Goal: Transaction & Acquisition: Subscribe to service/newsletter

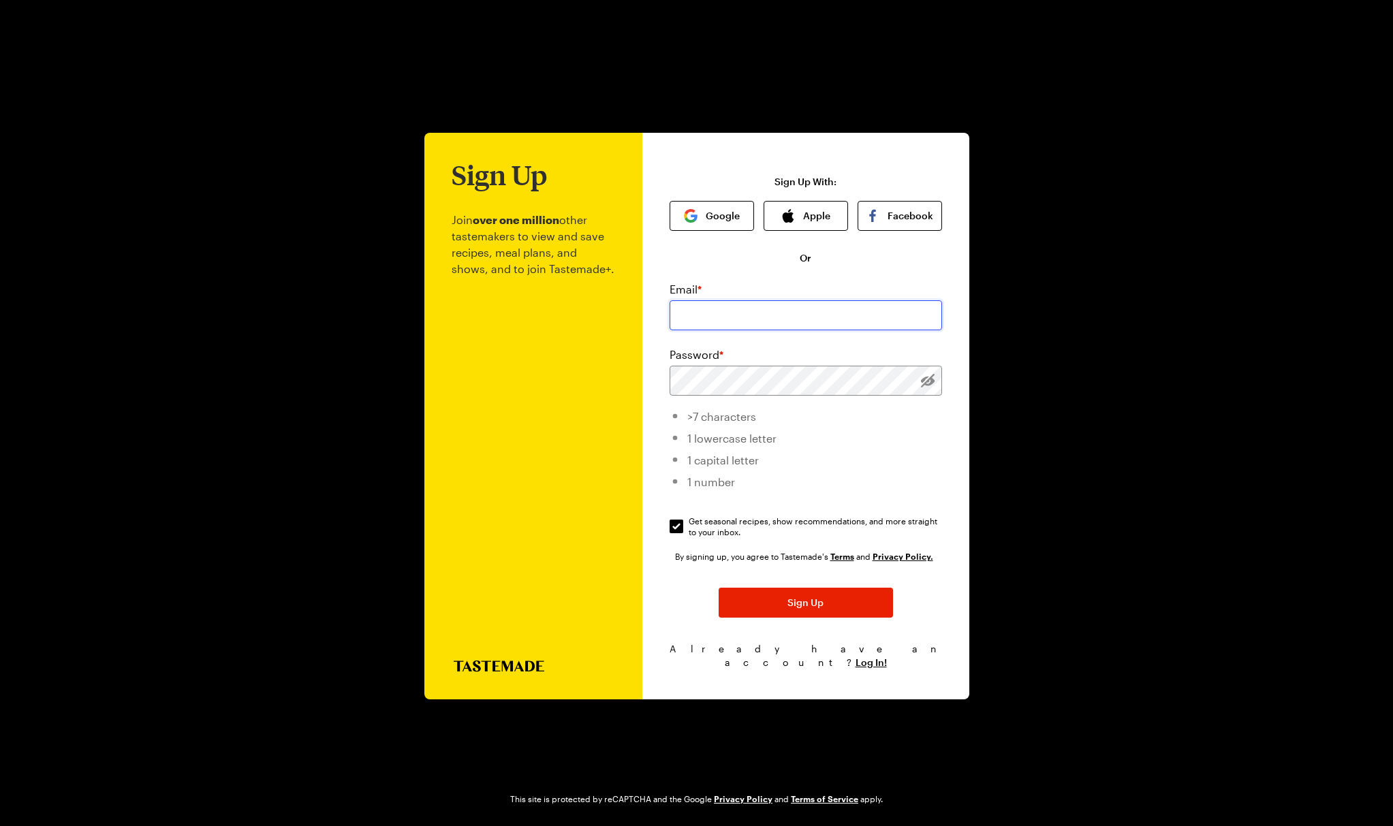
click at [718, 317] on input "email" at bounding box center [806, 315] width 273 height 30
type input "vrprevosto@gmail.com"
click at [341, 826] on html "Sign Up Join over one million other tastemakers to view and save recipes, meal …" at bounding box center [696, 413] width 1393 height 826
click at [874, 477] on li "1 number" at bounding box center [806, 480] width 273 height 22
click at [655, 384] on div "Sign Up Join over one million other tastemakers to view and save recipes, meal …" at bounding box center [805, 416] width 327 height 567
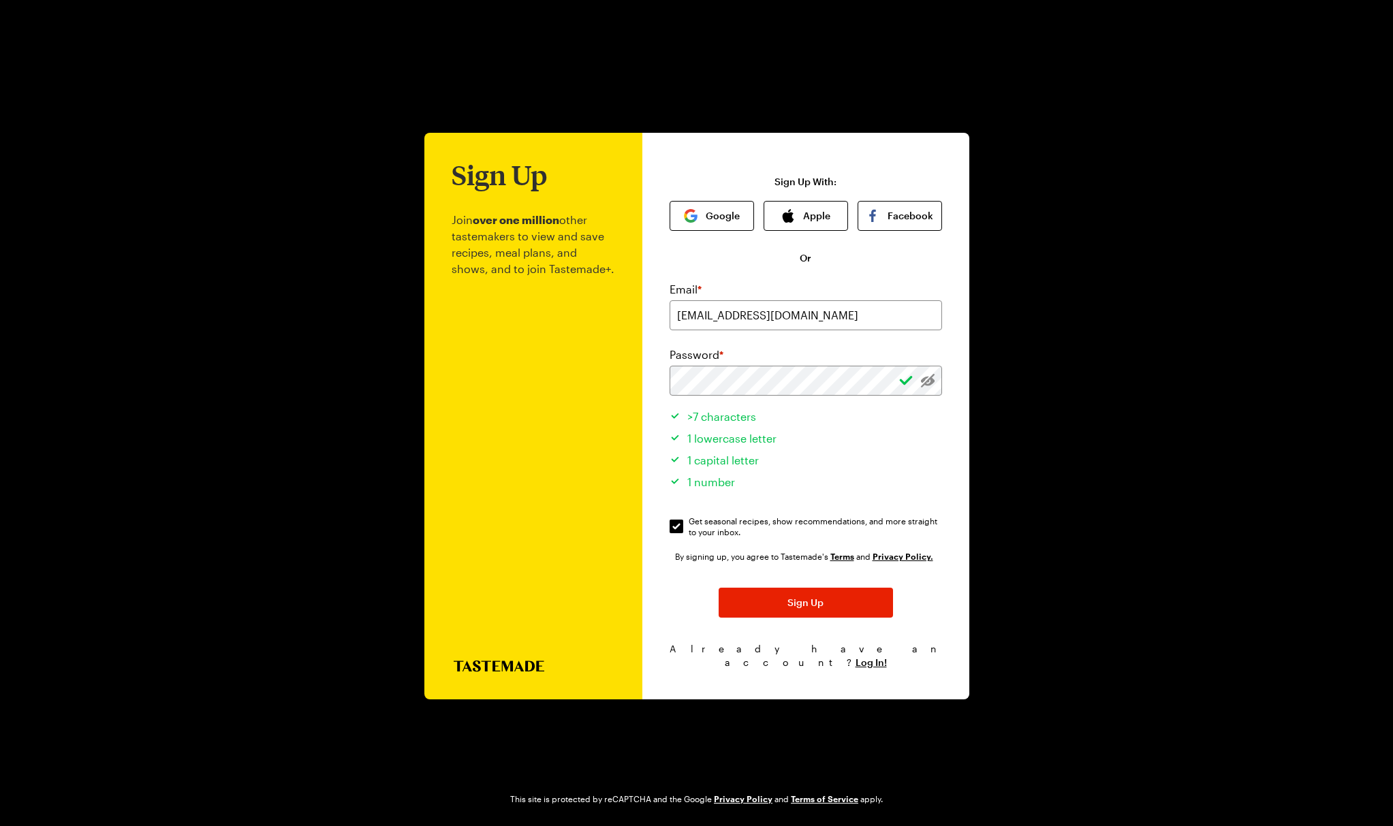
click at [931, 426] on li ">7 characters" at bounding box center [806, 415] width 273 height 22
click at [841, 561] on link "Terms" at bounding box center [842, 556] width 24 height 12
click at [801, 609] on span "Sign Up" at bounding box center [806, 603] width 36 height 14
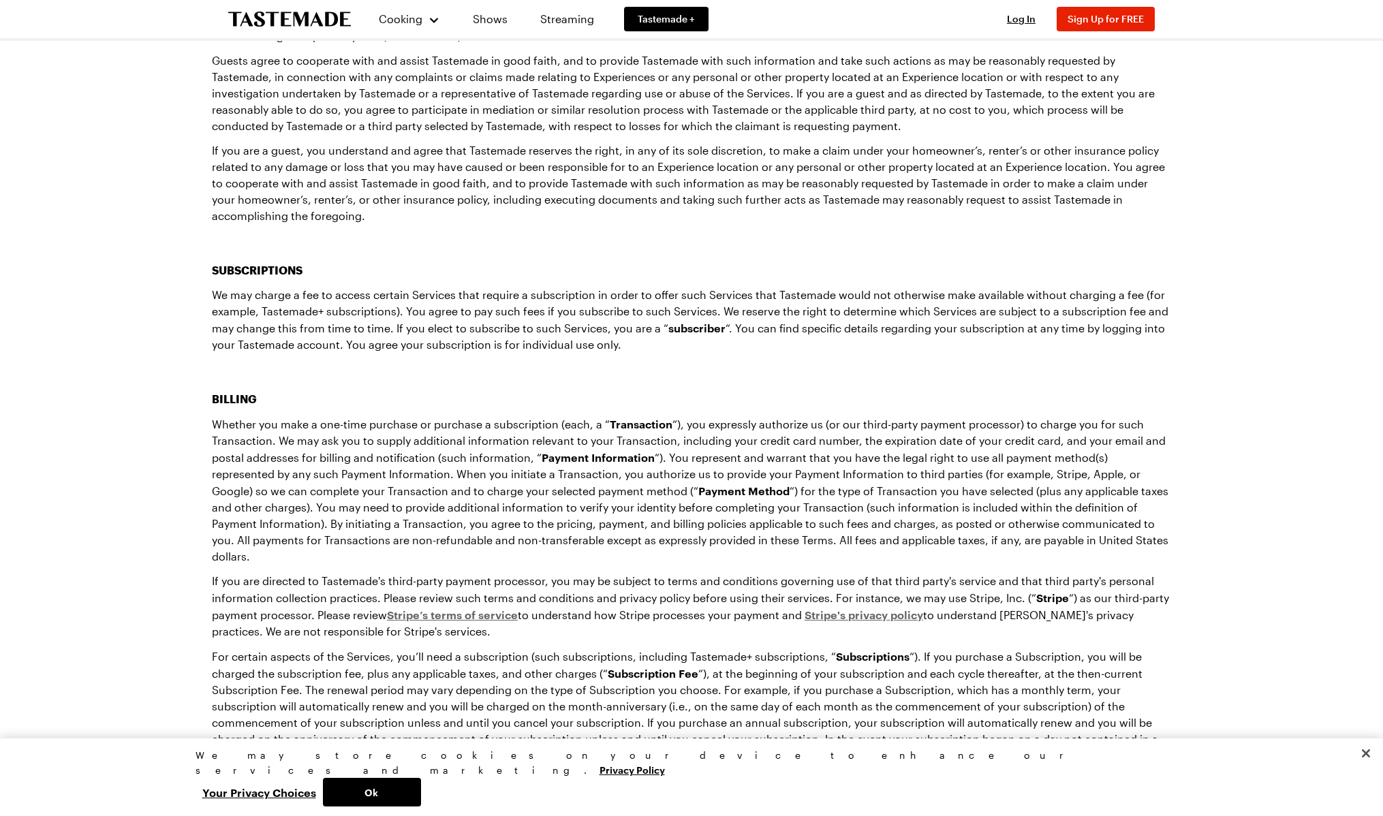
scroll to position [4169, 0]
click at [421, 792] on button "Ok" at bounding box center [372, 792] width 98 height 29
